Goal: Task Accomplishment & Management: Manage account settings

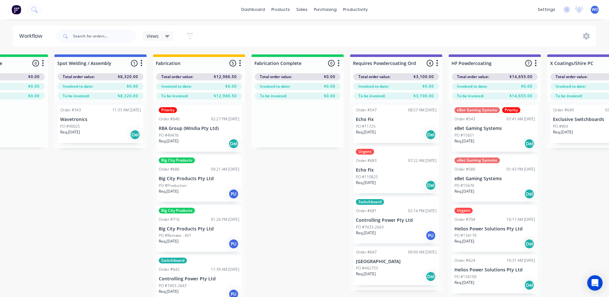
scroll to position [0, 1730]
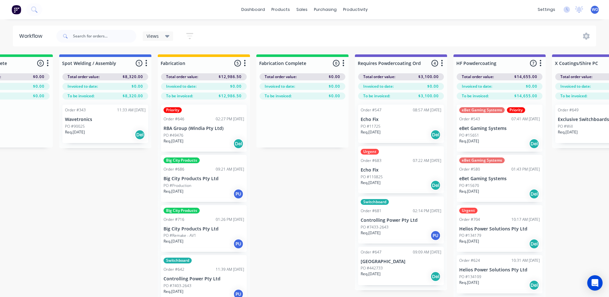
click at [12, 11] on img at bounding box center [17, 10] width 10 height 10
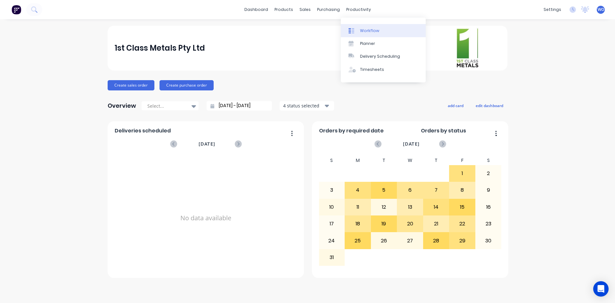
click at [365, 26] on link "Workflow" at bounding box center [383, 30] width 85 height 13
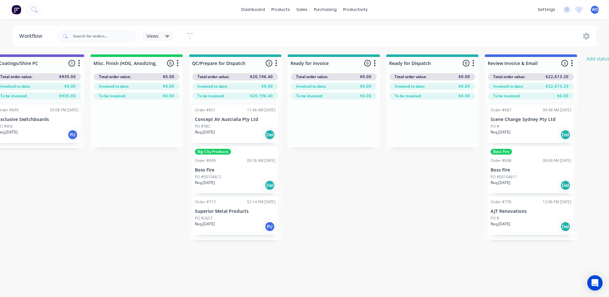
scroll to position [0, 2303]
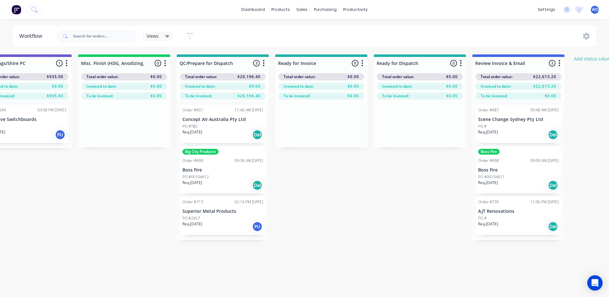
click at [512, 183] on div "Req. [DATE] Del" at bounding box center [518, 185] width 81 height 11
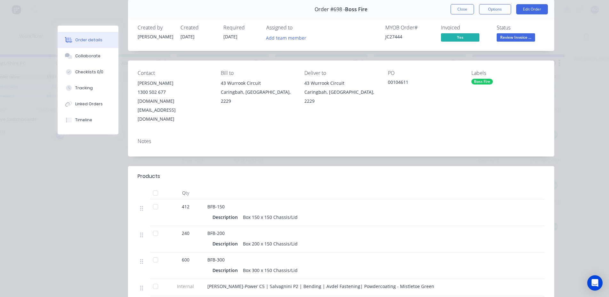
scroll to position [0, 0]
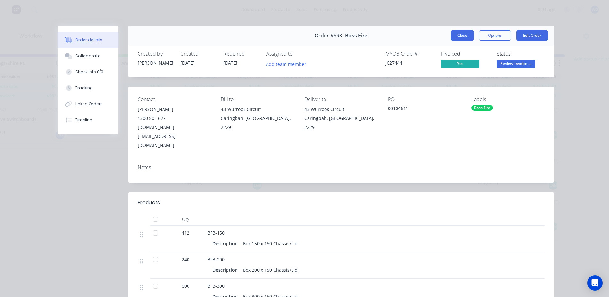
click at [459, 36] on button "Close" at bounding box center [462, 35] width 23 height 10
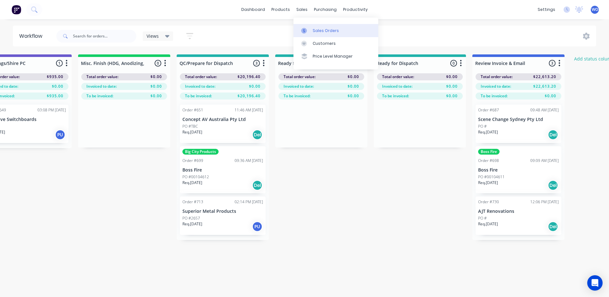
drag, startPoint x: 309, startPoint y: 23, endPoint x: 310, endPoint y: 27, distance: 3.3
click at [309, 24] on div "Sales Orders Customers Price Level Manager" at bounding box center [336, 44] width 85 height 52
click at [310, 28] on div at bounding box center [306, 31] width 10 height 6
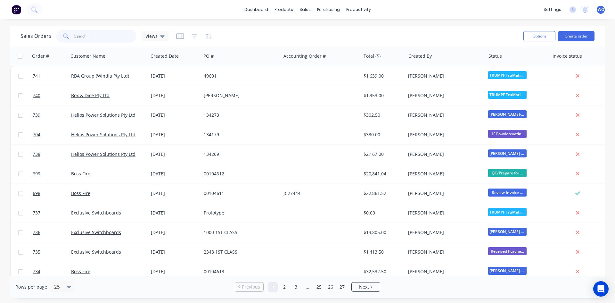
click at [85, 41] on input "text" at bounding box center [105, 36] width 62 height 13
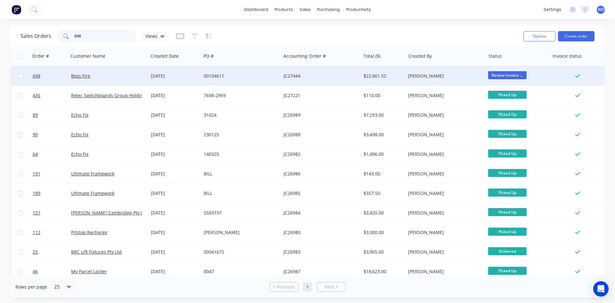
type input "698"
click at [135, 82] on div "Boss Fire" at bounding box center [109, 75] width 80 height 19
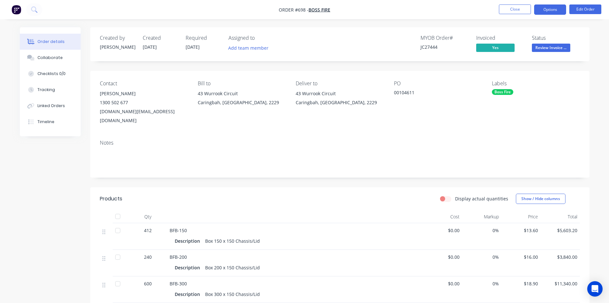
click at [550, 10] on button "Options" at bounding box center [550, 9] width 32 height 10
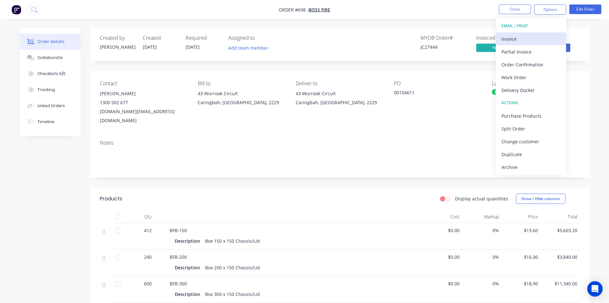
click at [539, 39] on div "Invoice" at bounding box center [531, 38] width 59 height 9
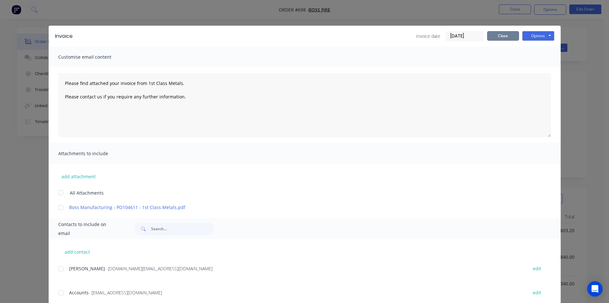
click at [502, 36] on button "Close" at bounding box center [503, 36] width 32 height 10
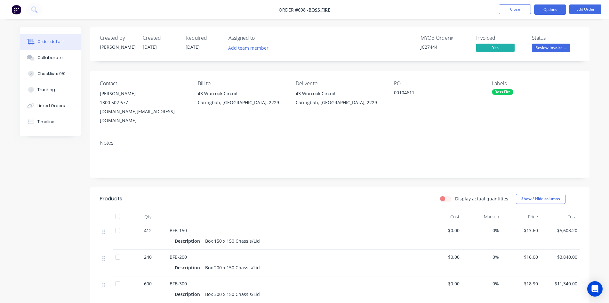
click at [562, 12] on button "Options" at bounding box center [550, 9] width 32 height 10
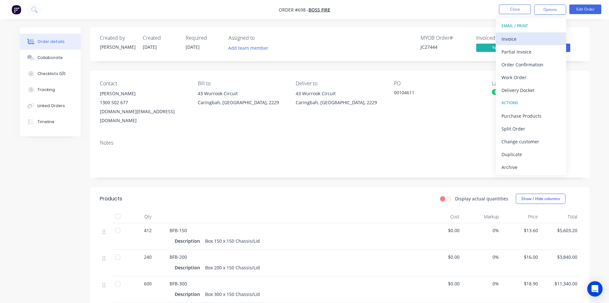
click at [532, 35] on div "Invoice" at bounding box center [531, 38] width 59 height 9
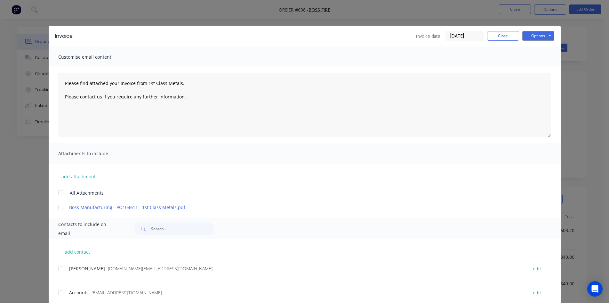
click at [60, 294] on div at bounding box center [60, 292] width 13 height 13
click at [549, 37] on button "Options" at bounding box center [539, 36] width 32 height 10
click at [546, 69] on button "Email" at bounding box center [543, 68] width 41 height 11
type textarea "Please find attached your invoice from 1st Class Metals. Please contact us if y…"
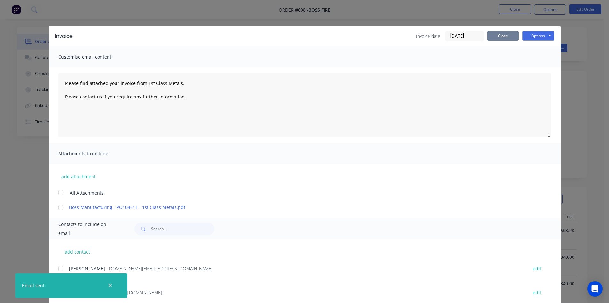
click at [494, 37] on button "Close" at bounding box center [503, 36] width 32 height 10
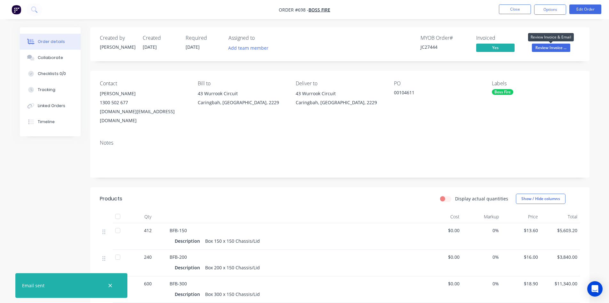
click at [549, 53] on button "Review Invoice ..." at bounding box center [551, 49] width 38 height 10
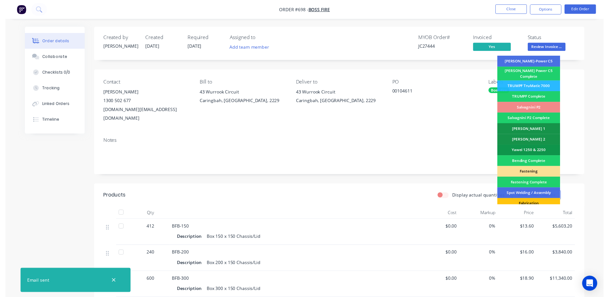
scroll to position [182, 0]
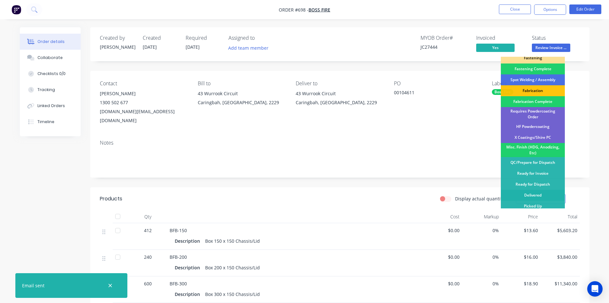
click at [531, 190] on div "Delivered" at bounding box center [533, 195] width 64 height 11
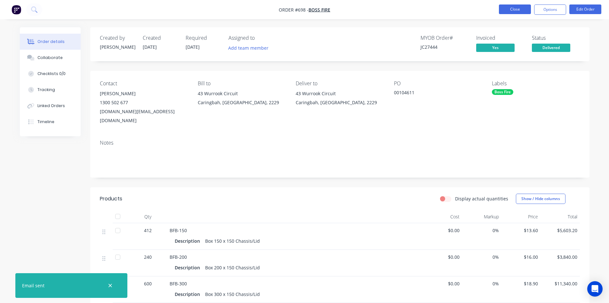
click at [506, 13] on button "Close" at bounding box center [515, 9] width 32 height 10
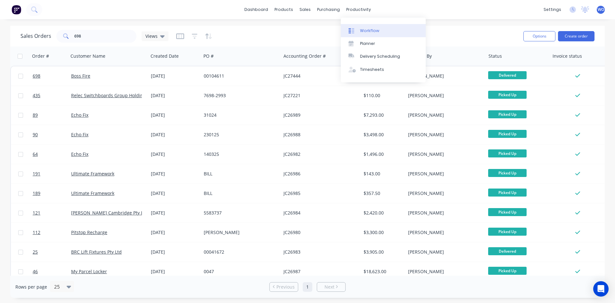
click at [367, 29] on div "Workflow" at bounding box center [369, 31] width 19 height 6
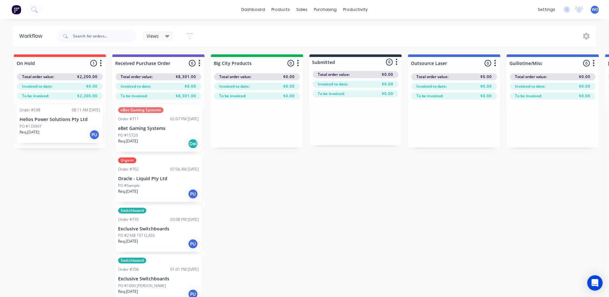
drag, startPoint x: 359, startPoint y: 221, endPoint x: 188, endPoint y: 300, distance: 189.0
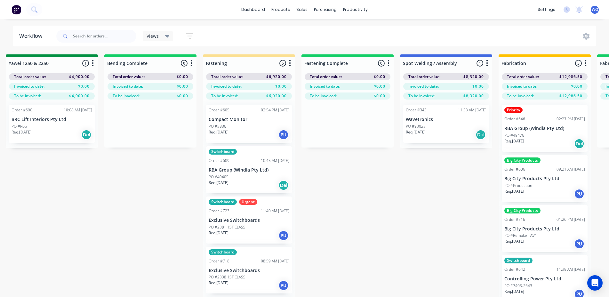
scroll to position [0, 1409]
